Goal: Find specific page/section: Find specific page/section

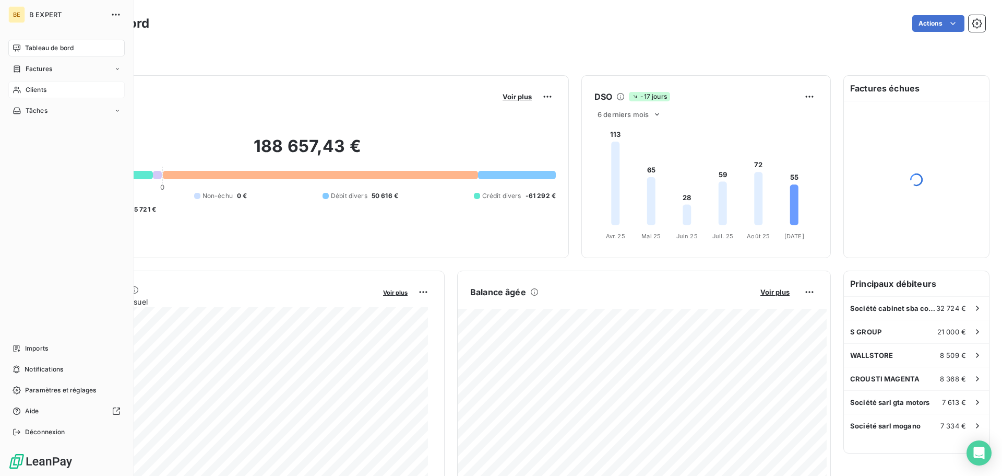
click at [19, 88] on icon at bounding box center [16, 90] width 7 height 7
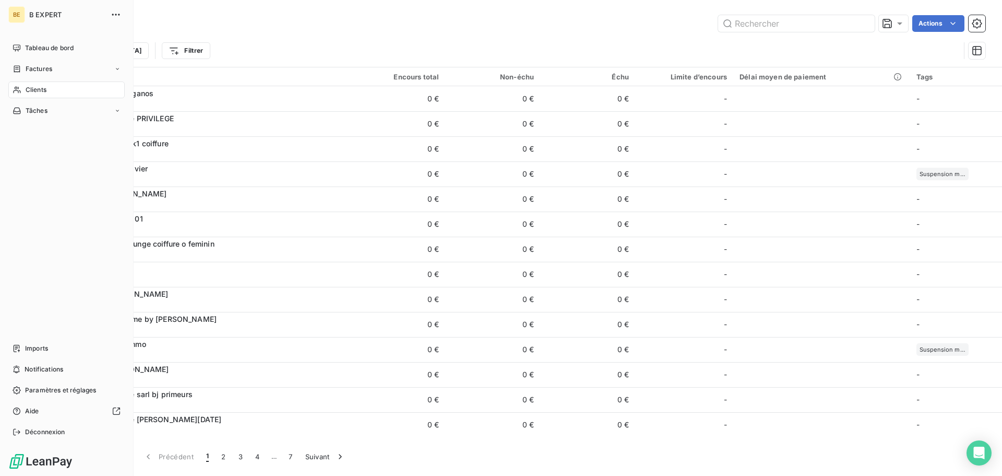
click at [54, 91] on div "Clients" at bounding box center [66, 89] width 116 height 17
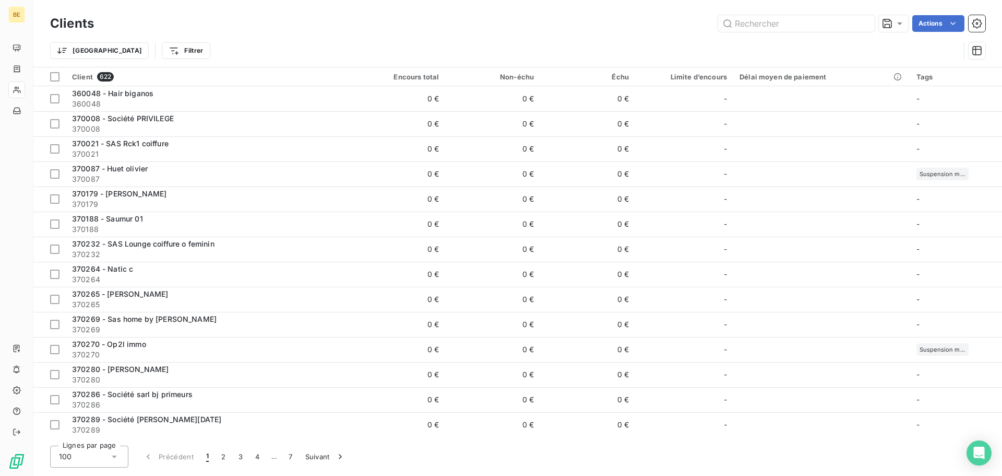
click at [219, 32] on div "Clients Actions" at bounding box center [517, 24] width 935 height 22
click at [758, 28] on input "text" at bounding box center [796, 23] width 157 height 17
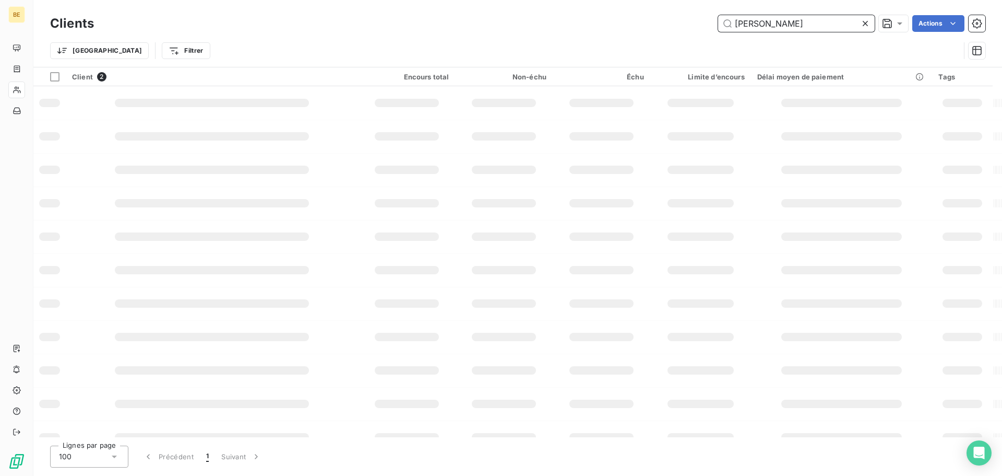
type input "[PERSON_NAME]"
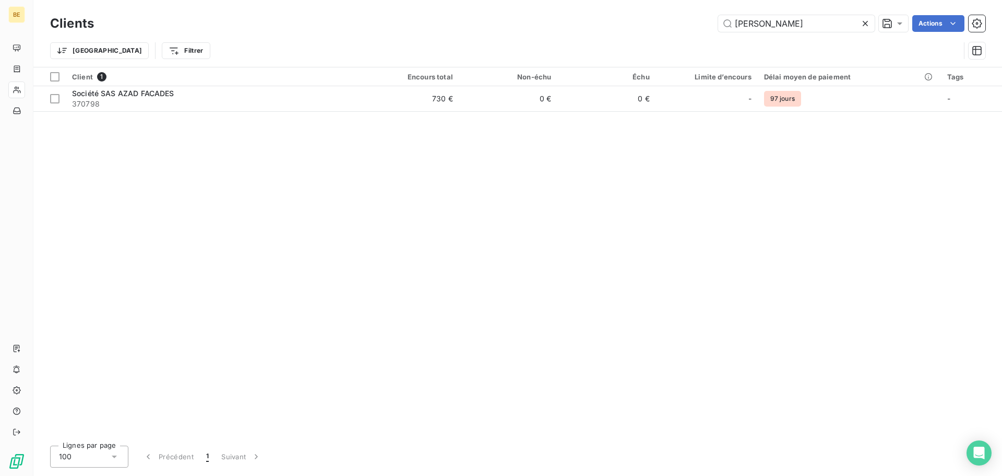
click at [323, 111] on table "Client 1 Encours total Non-échu Échu Limite d’encours Délai moyen de paiement T…" at bounding box center [517, 89] width 969 height 44
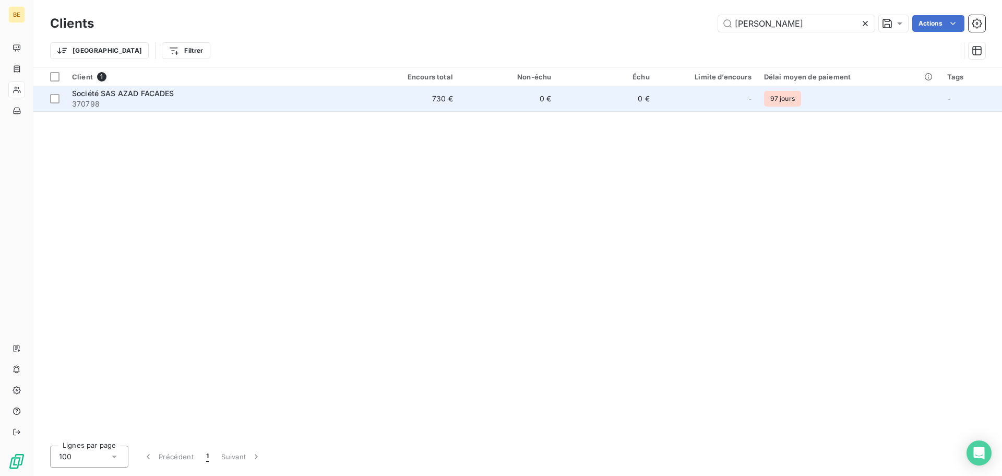
click at [323, 105] on span "370798" at bounding box center [213, 104] width 282 height 10
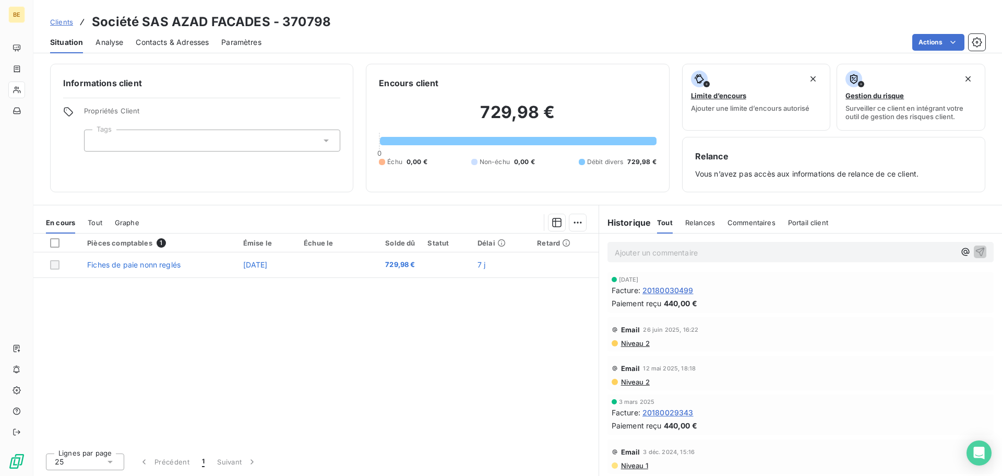
scroll to position [45, 0]
click at [668, 221] on span "Tout" at bounding box center [665, 222] width 16 height 8
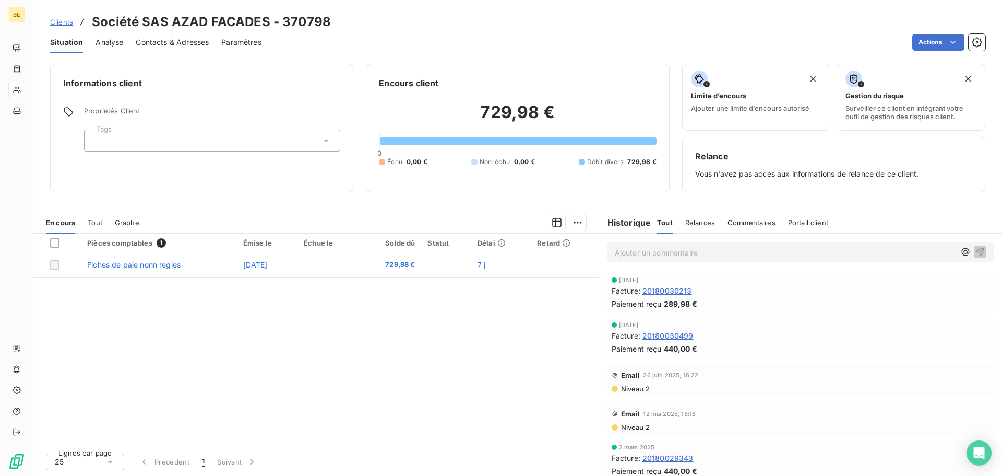
click at [697, 216] on div "Relances" at bounding box center [700, 222] width 30 height 22
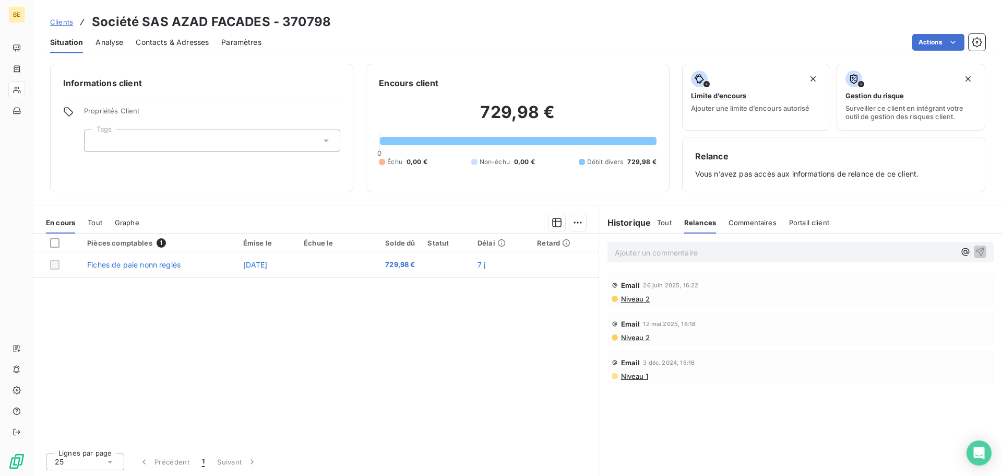
click at [785, 222] on div "Tout Relances Commentaires Portail client" at bounding box center [743, 222] width 172 height 22
click at [798, 222] on span "Portail client" at bounding box center [809, 222] width 40 height 8
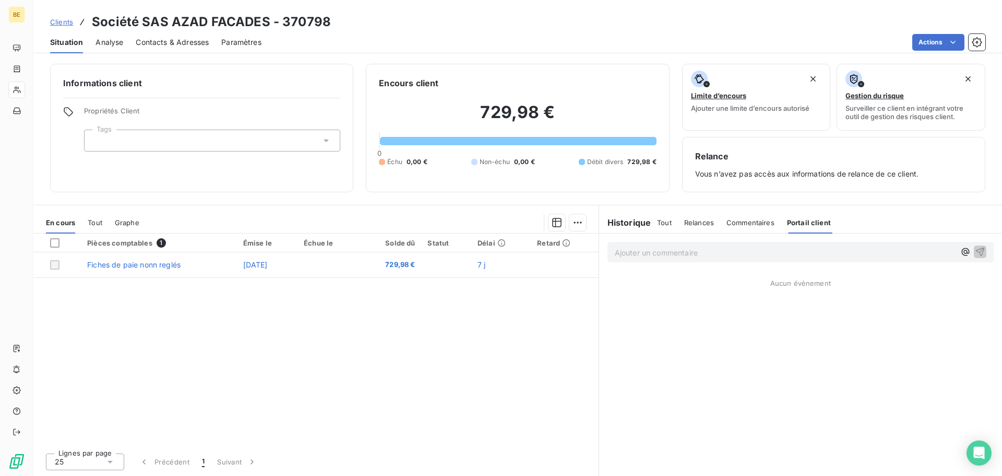
click at [749, 226] on span "Commentaires" at bounding box center [751, 222] width 48 height 8
click at [699, 226] on span "Relances" at bounding box center [699, 222] width 30 height 8
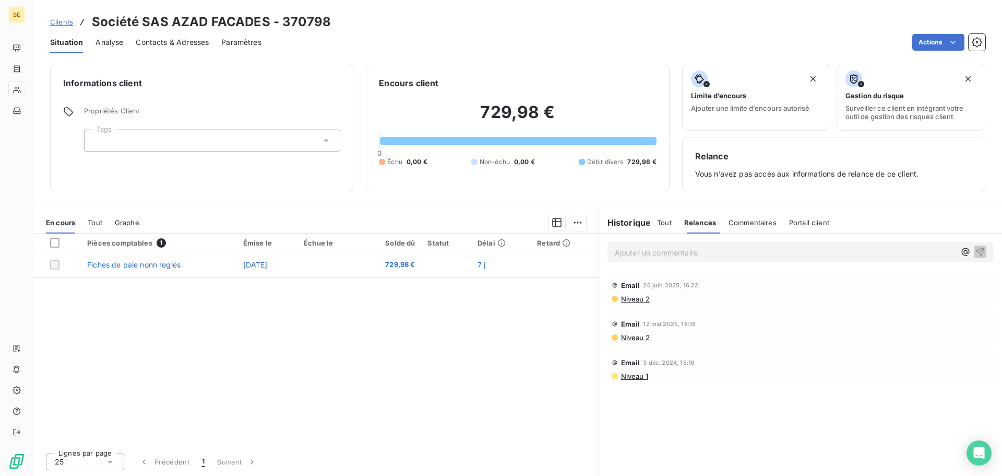
click at [648, 222] on h6 "Historique" at bounding box center [625, 222] width 52 height 13
click at [663, 222] on span "Tout" at bounding box center [664, 222] width 15 height 8
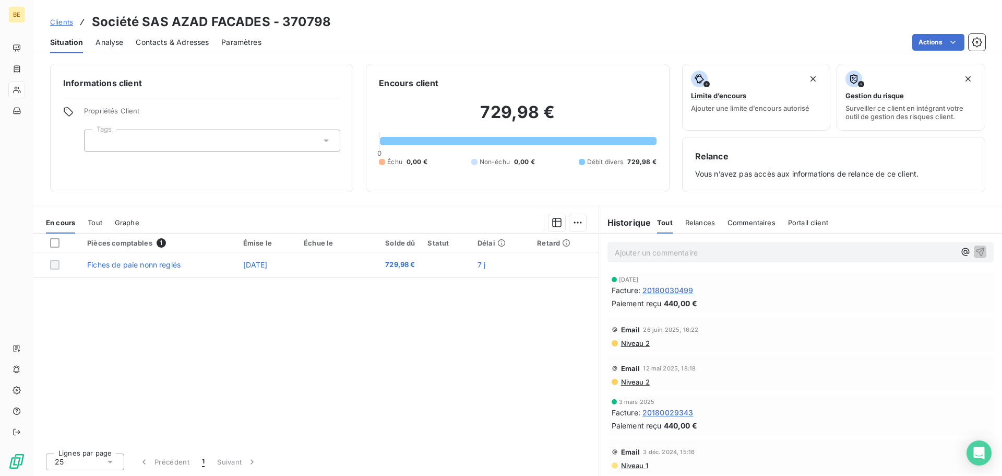
click at [105, 222] on div "En cours Tout Graphe" at bounding box center [315, 222] width 565 height 22
click at [101, 222] on span "Tout" at bounding box center [95, 222] width 15 height 8
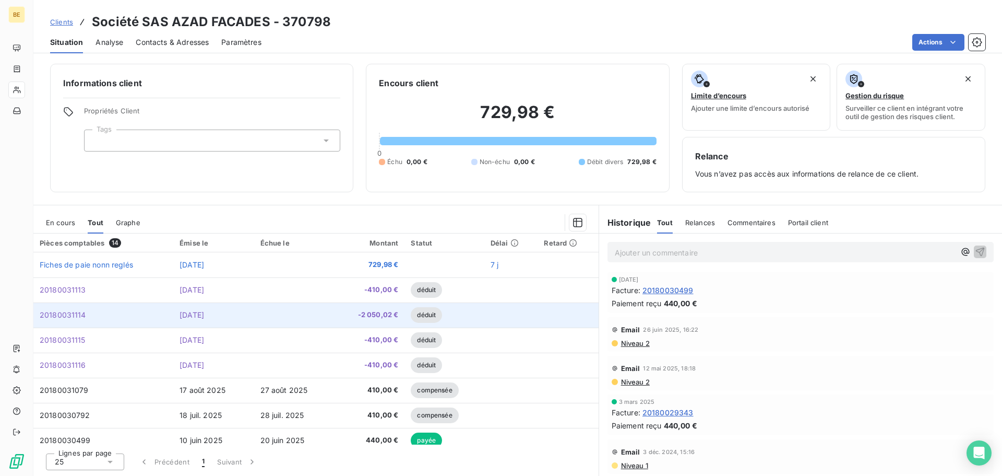
click at [87, 317] on td "20180031114" at bounding box center [103, 314] width 140 height 25
click at [148, 316] on td "20180031114" at bounding box center [103, 314] width 140 height 25
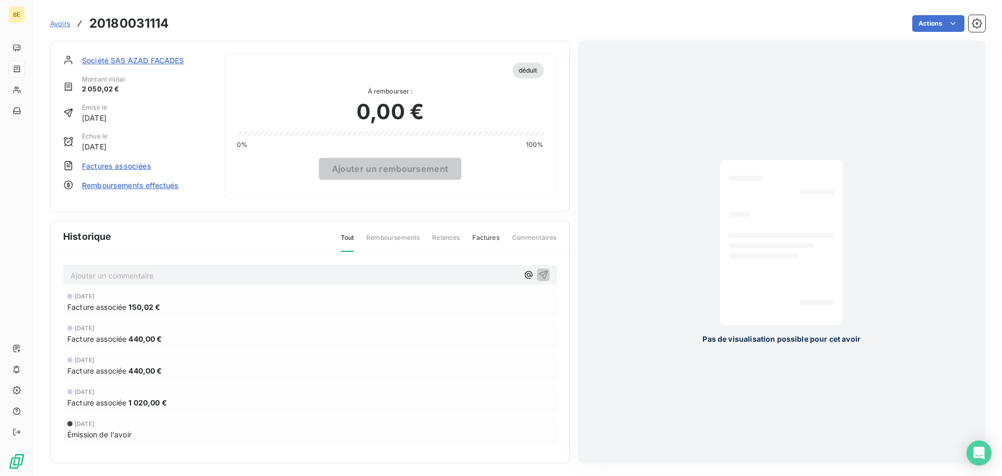
click at [810, 286] on div at bounding box center [782, 242] width 106 height 148
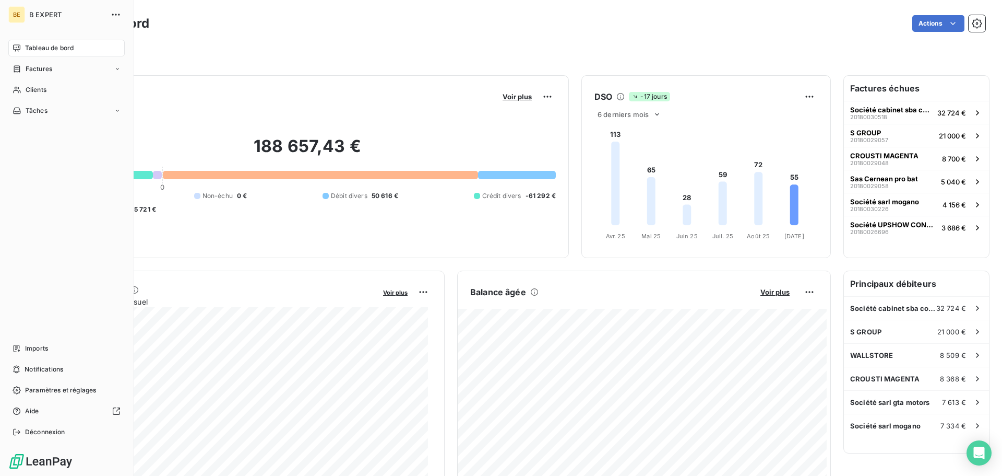
click at [30, 90] on span "Clients" at bounding box center [36, 89] width 21 height 9
click at [52, 90] on div "Clients" at bounding box center [66, 89] width 116 height 17
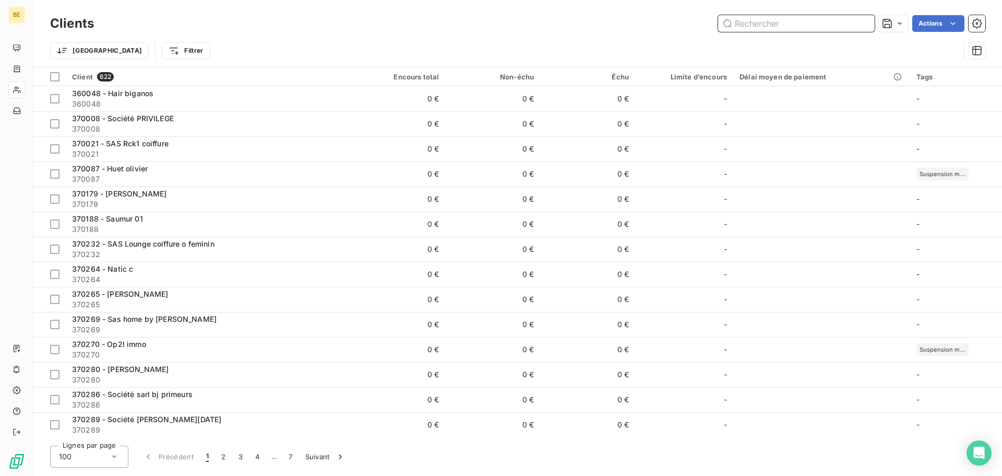
click at [775, 22] on input "text" at bounding box center [796, 23] width 157 height 17
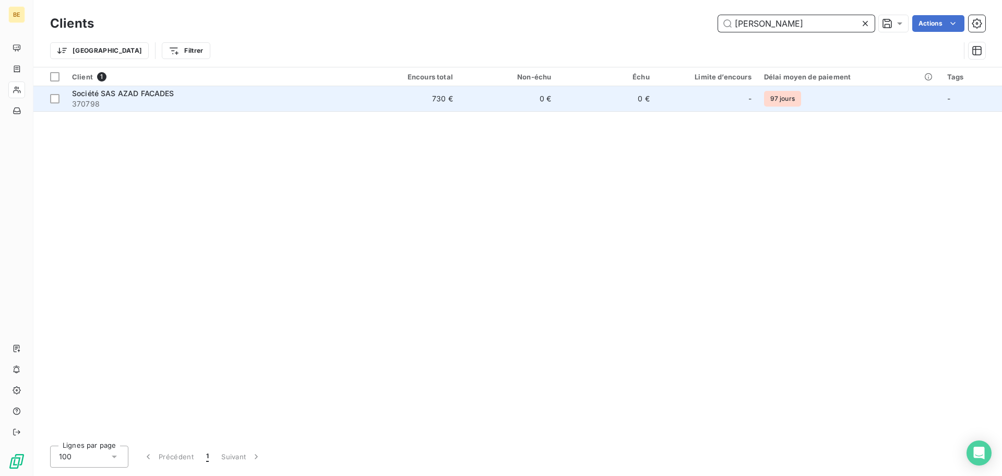
type input "[PERSON_NAME]"
click at [238, 108] on span "370798" at bounding box center [213, 104] width 282 height 10
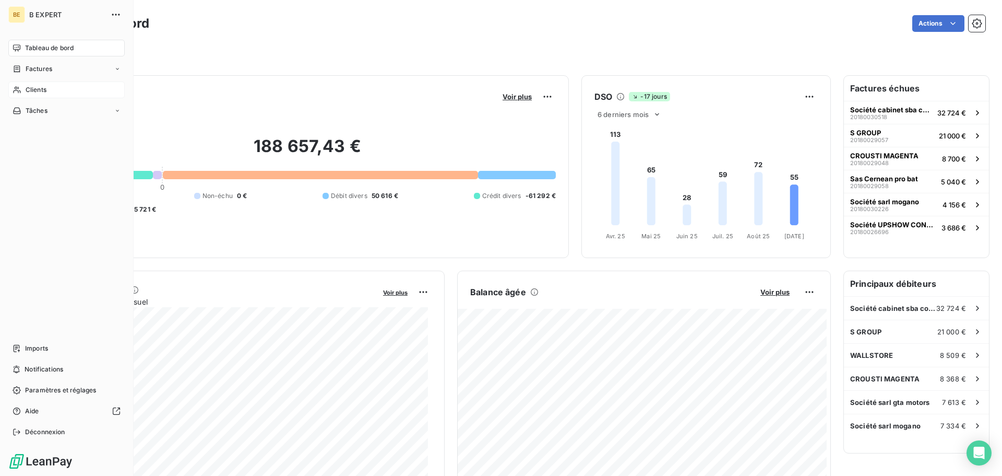
click at [36, 92] on span "Clients" at bounding box center [36, 89] width 21 height 9
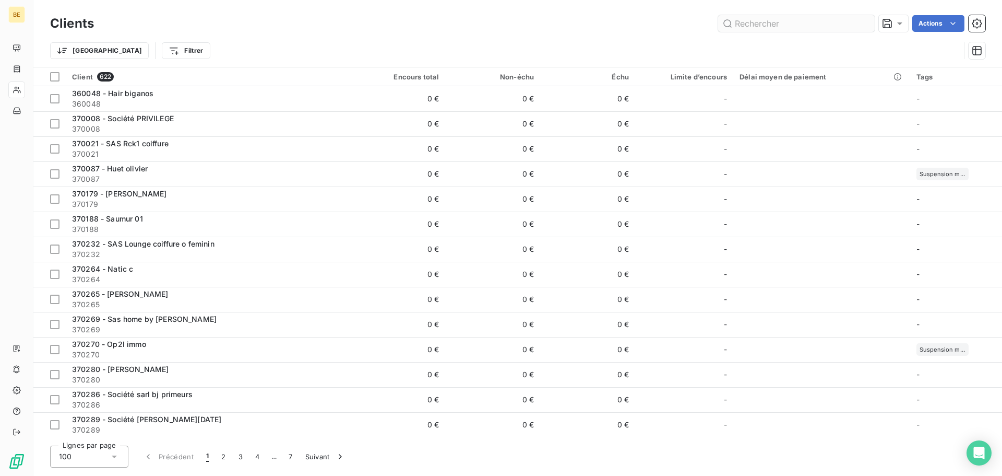
click at [749, 29] on input "text" at bounding box center [796, 23] width 157 height 17
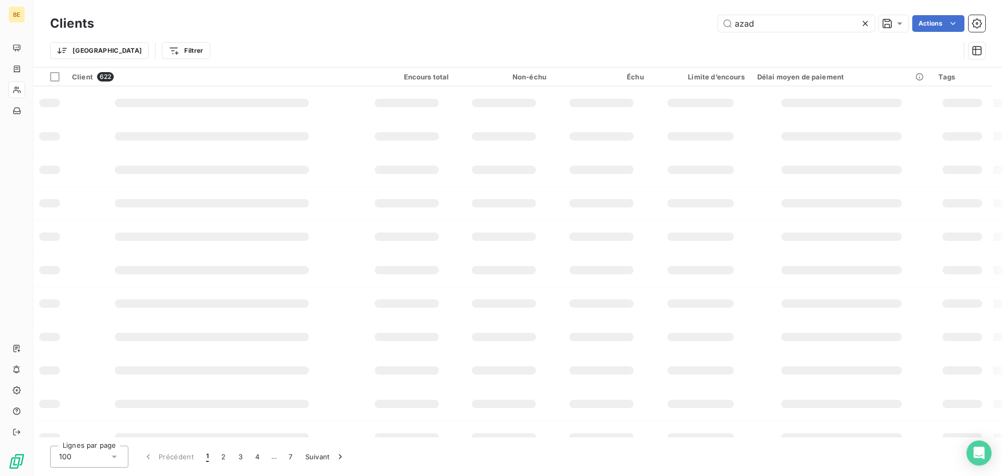
type input "azad"
